Goal: Check status: Check status

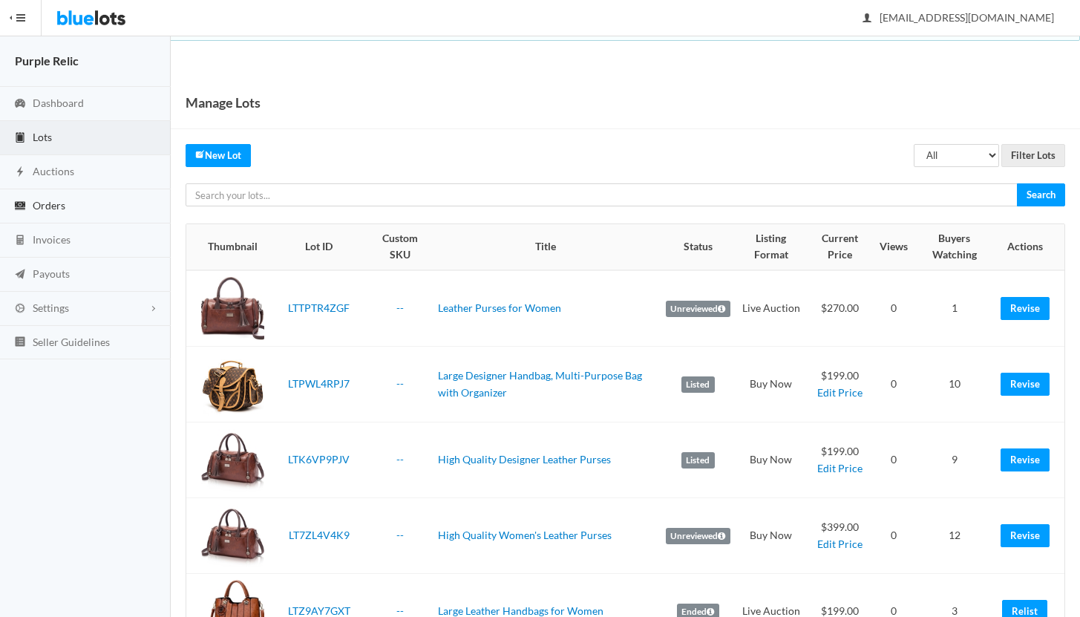
click at [45, 206] on span "Orders" at bounding box center [49, 205] width 33 height 13
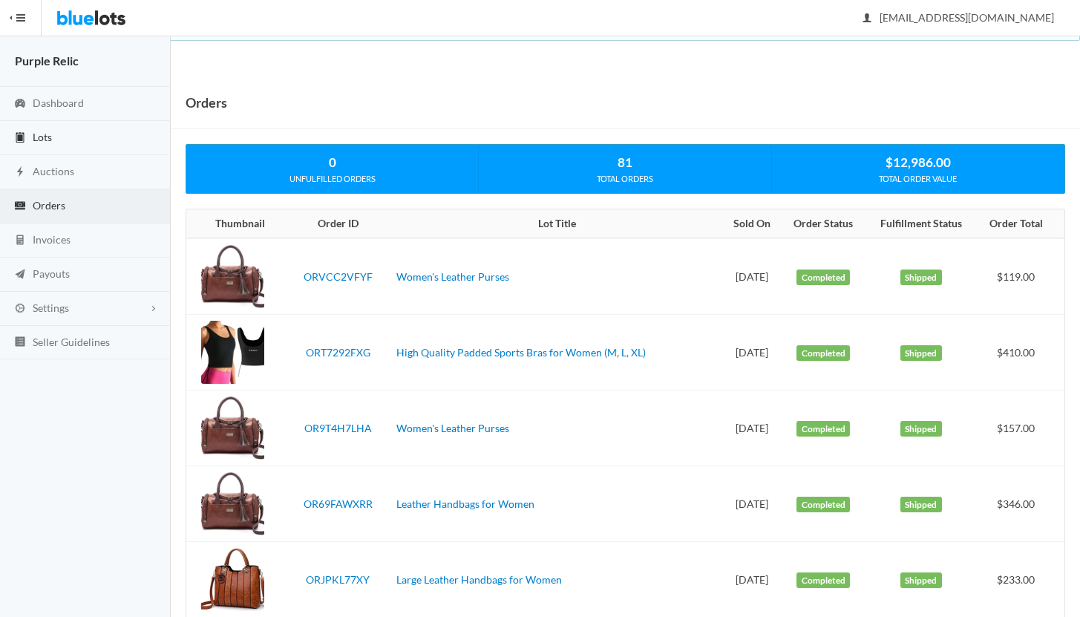
click at [55, 136] on link "Lots" at bounding box center [85, 138] width 171 height 34
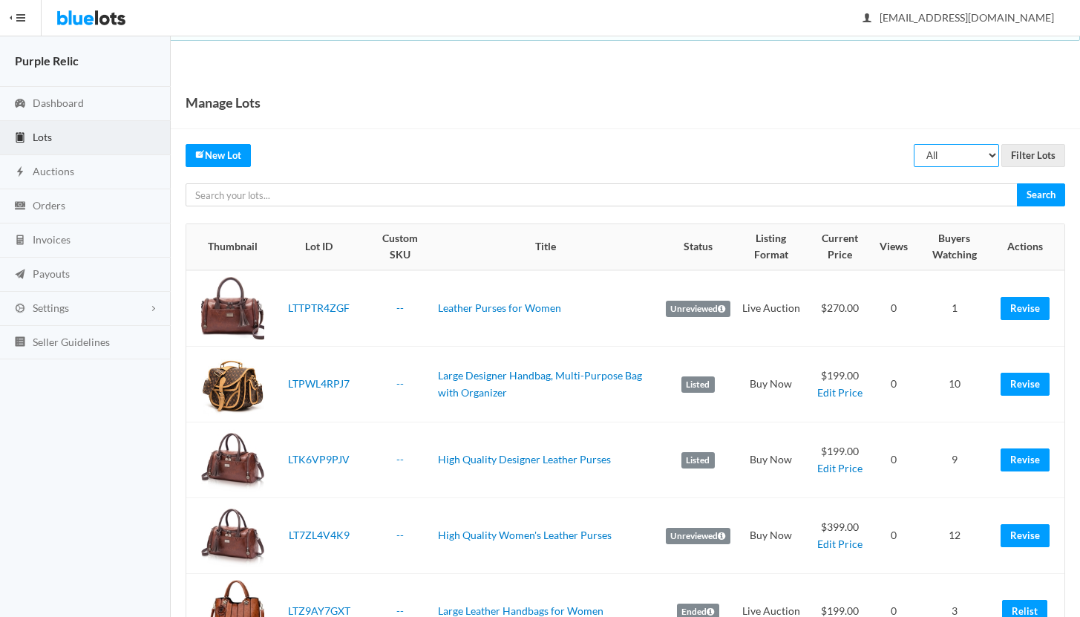
click at [937, 153] on select "All Draft Unreviewed Rejected Scheduled Listed Sold Ended" at bounding box center [956, 155] width 85 height 23
select select "ended"
click at [1029, 148] on input "Filter Lots" at bounding box center [1033, 155] width 64 height 23
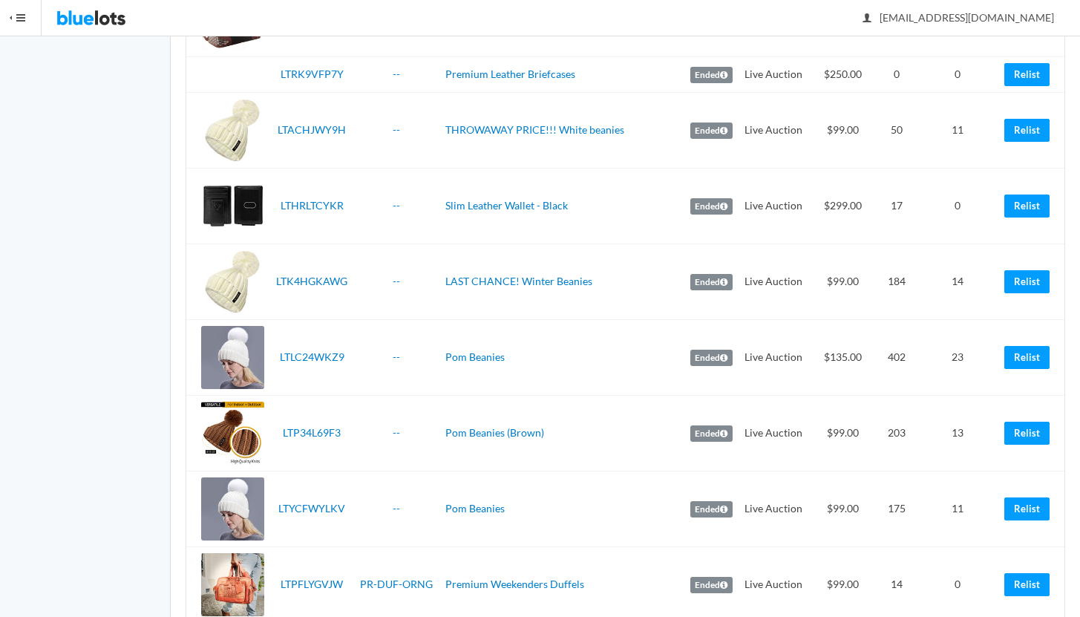
scroll to position [2218, 0]
